Goal: Transaction & Acquisition: Purchase product/service

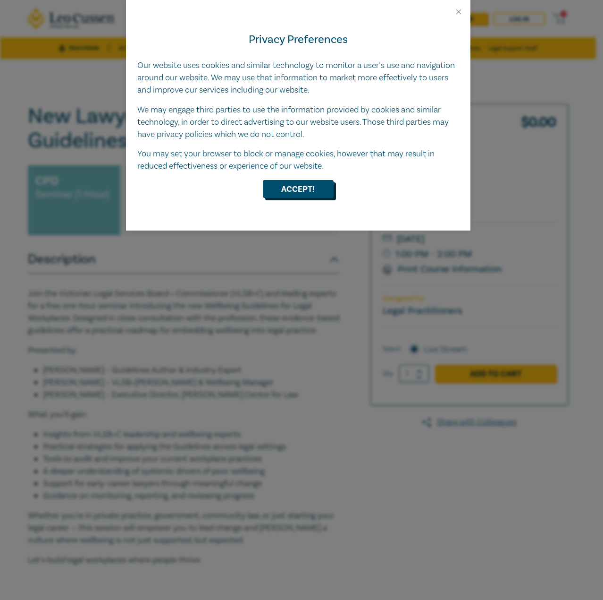
click at [299, 197] on button "Accept!" at bounding box center [298, 189] width 71 height 18
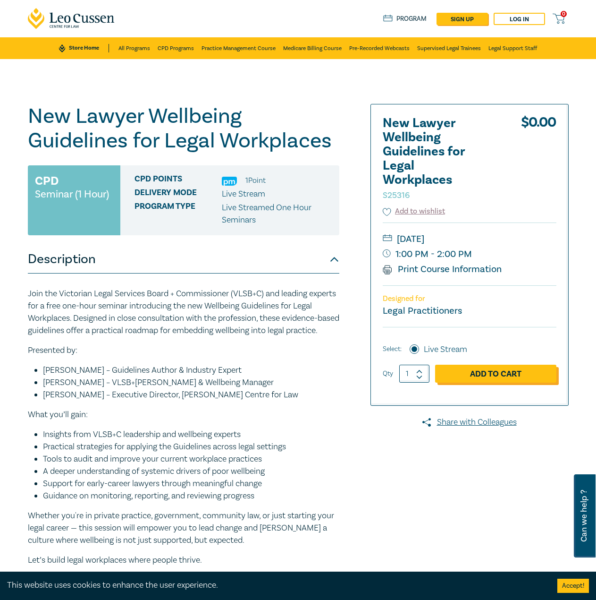
click at [508, 378] on link "Add to Cart" at bounding box center [495, 373] width 121 height 18
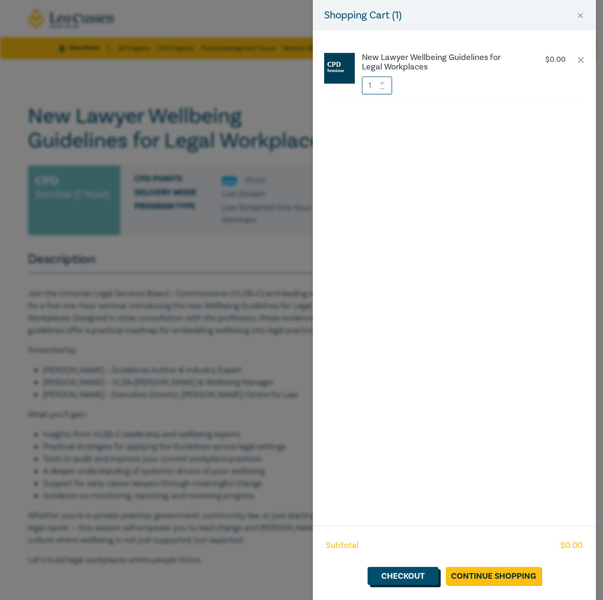
click at [396, 578] on link "Checkout" at bounding box center [403, 575] width 71 height 18
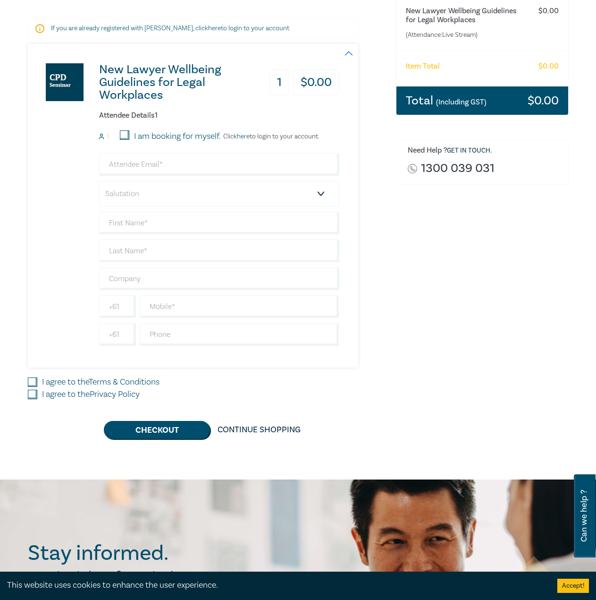
scroll to position [142, 0]
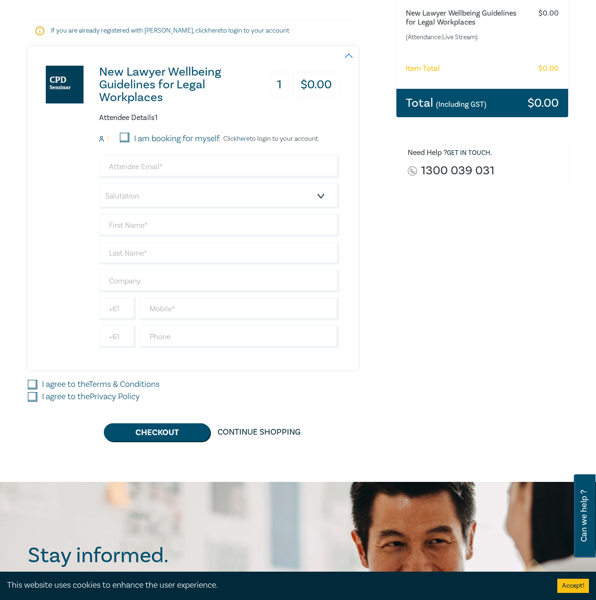
click at [186, 140] on label "I am booking for myself." at bounding box center [177, 139] width 87 height 12
click at [129, 140] on input "I am booking for myself." at bounding box center [124, 137] width 9 height 9
checkbox input "true"
click at [157, 159] on input "email" at bounding box center [219, 166] width 240 height 23
type input "mng@wlegalgroup.com.au"
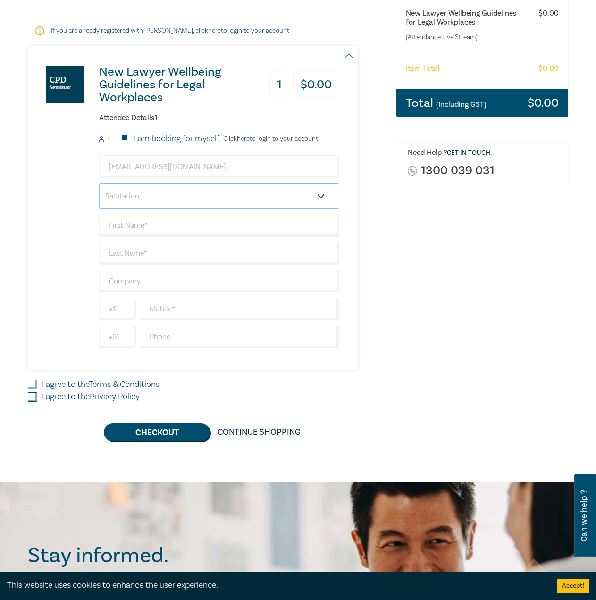
click at [167, 199] on select "Salutation Mr. Mrs. Ms. Miss Dr. Prof. Other" at bounding box center [219, 195] width 240 height 25
select select "Miss"
click at [99, 183] on select "Salutation Mr. Mrs. Ms. Miss Dr. Prof. Other" at bounding box center [219, 195] width 240 height 25
click at [150, 227] on input "text" at bounding box center [219, 225] width 240 height 23
type input "Mavis"
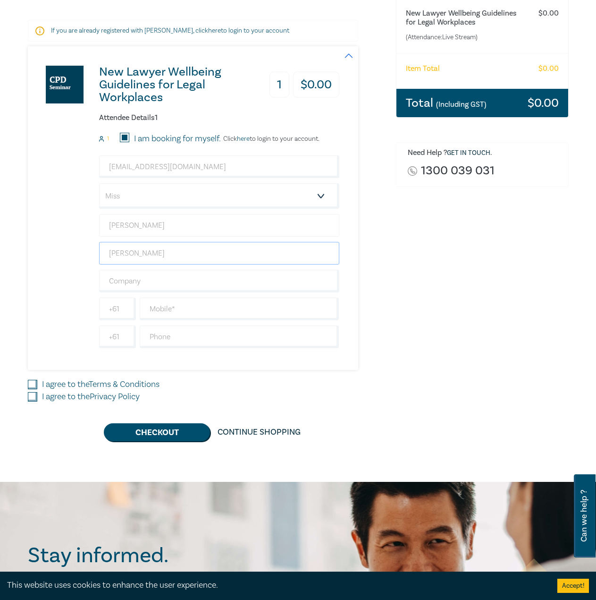
type input "Ng"
type input "W Legal Group"
click at [194, 311] on input "text" at bounding box center [240, 308] width 200 height 23
drag, startPoint x: 196, startPoint y: 307, endPoint x: 78, endPoint y: 307, distance: 118.0
click at [78, 307] on div "New Lawyer Wellbeing Guidelines for Legal Workplaces 1 $ 0.00 Attendee Details …" at bounding box center [184, 207] width 312 height 323
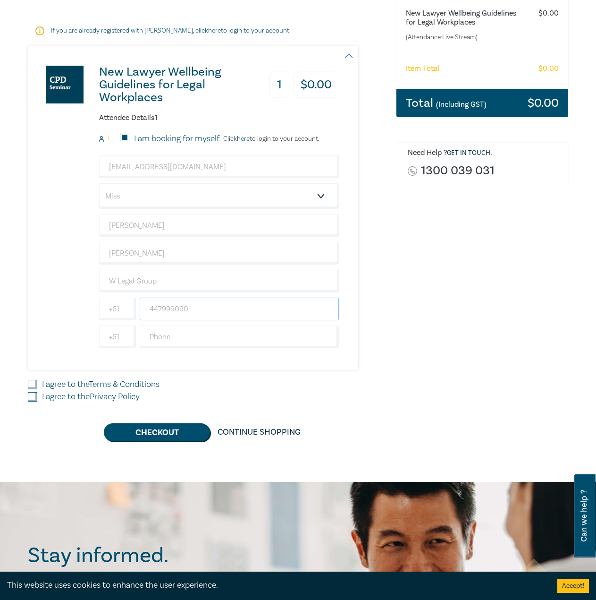
type input "447999090"
click at [65, 379] on label "I agree to the Terms & Conditions" at bounding box center [101, 384] width 118 height 12
click at [37, 380] on input "I agree to the Terms & Conditions" at bounding box center [32, 384] width 9 height 9
checkbox input "true"
click at [58, 394] on label "I agree to the Privacy Policy" at bounding box center [91, 396] width 98 height 12
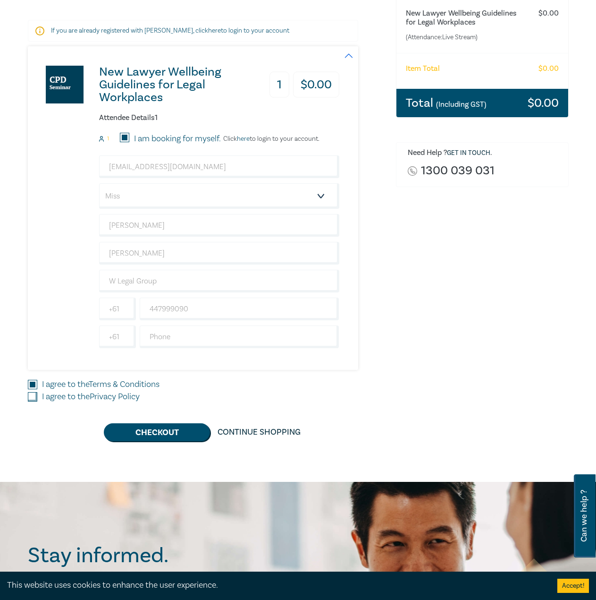
click at [37, 394] on input "I agree to the Privacy Policy" at bounding box center [32, 396] width 9 height 9
checkbox input "true"
click at [180, 439] on button "Checkout" at bounding box center [157, 432] width 106 height 18
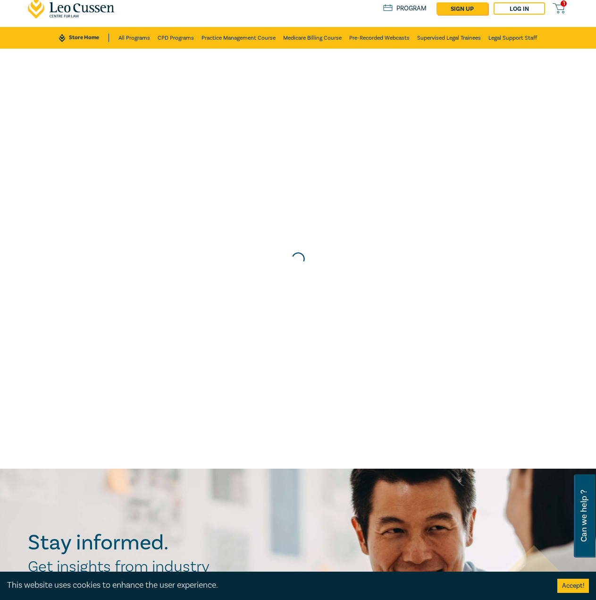
scroll to position [0, 0]
